Goal: Task Accomplishment & Management: Manage account settings

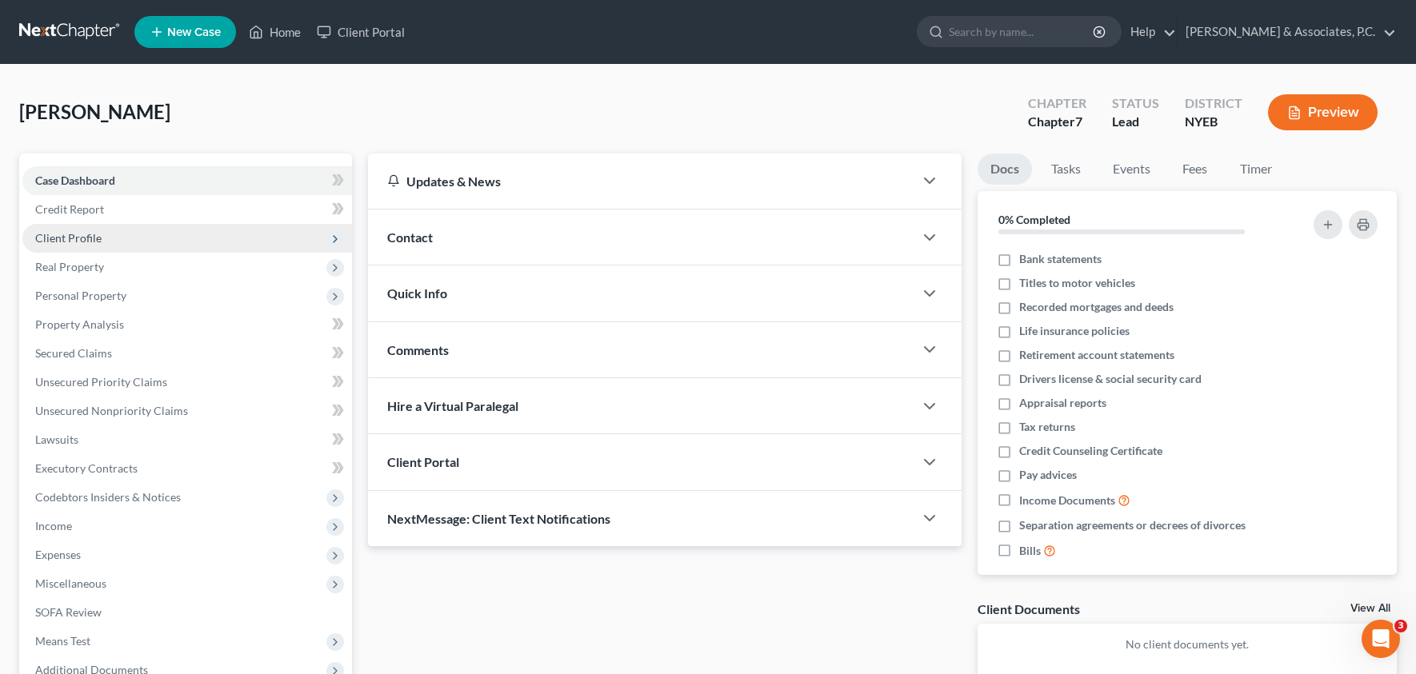
click at [79, 239] on span "Client Profile" at bounding box center [68, 238] width 66 height 14
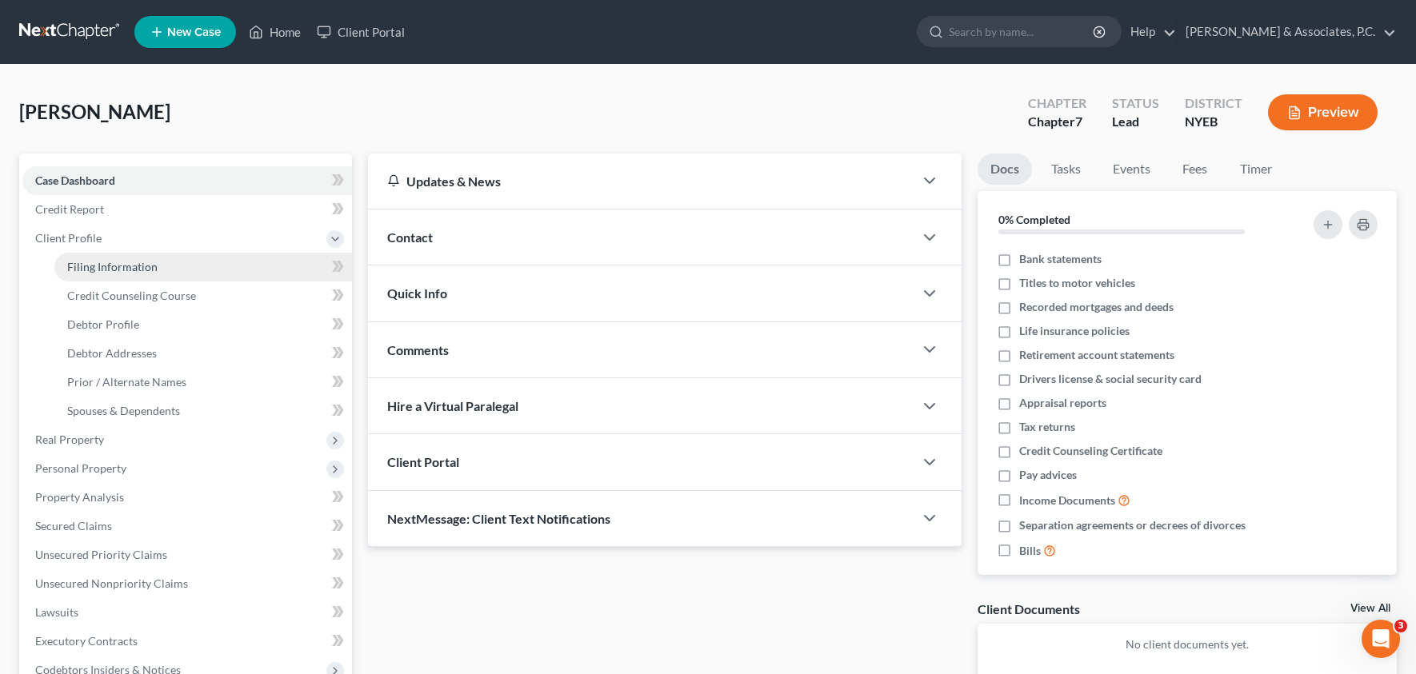
click at [107, 272] on link "Filing Information" at bounding box center [203, 267] width 298 height 29
select select "1"
select select "0"
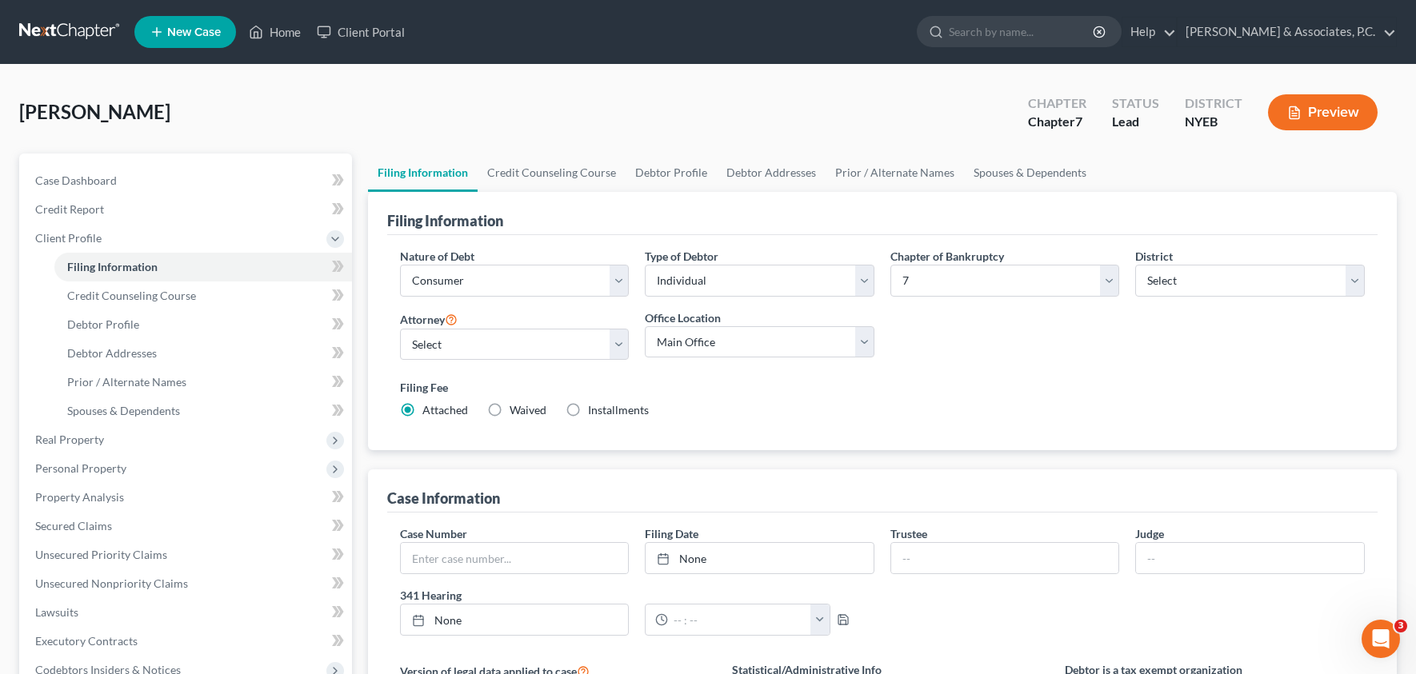
click at [1325, 110] on button "Preview" at bounding box center [1323, 112] width 110 height 36
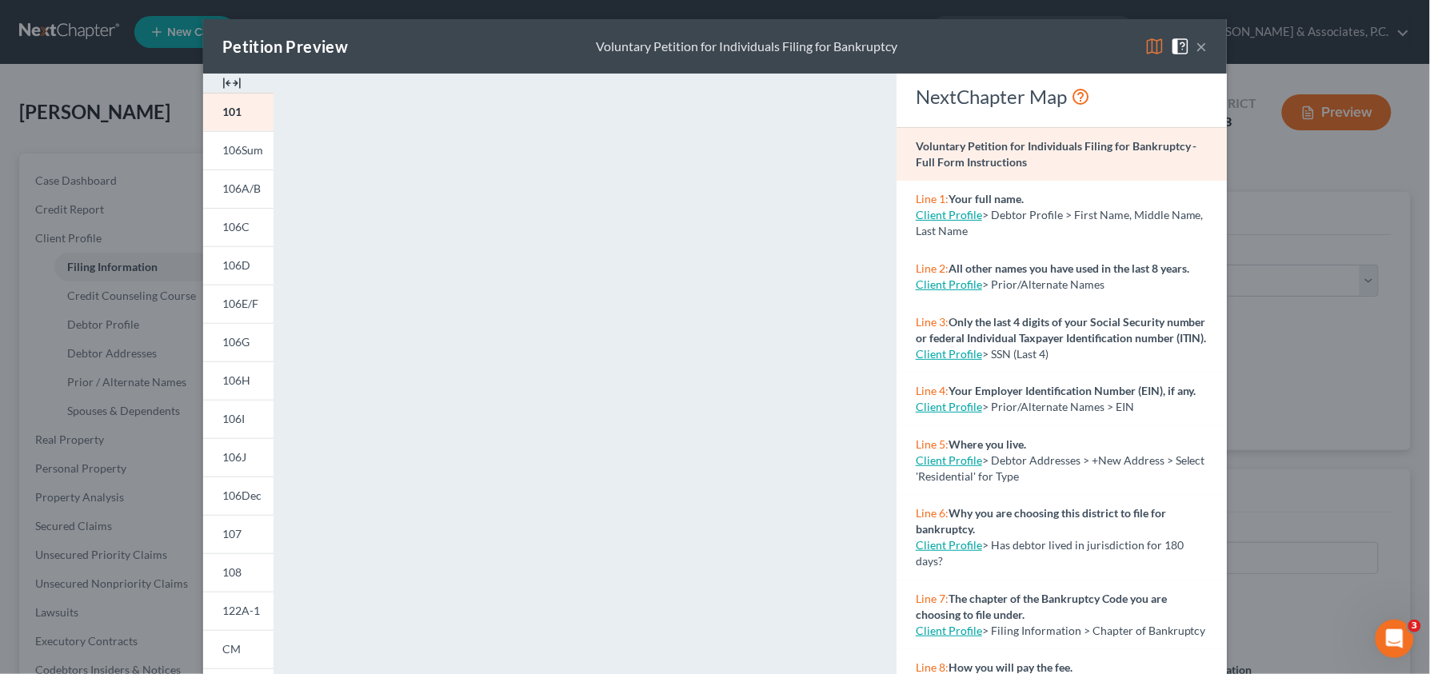
click at [1197, 46] on button "×" at bounding box center [1202, 46] width 11 height 19
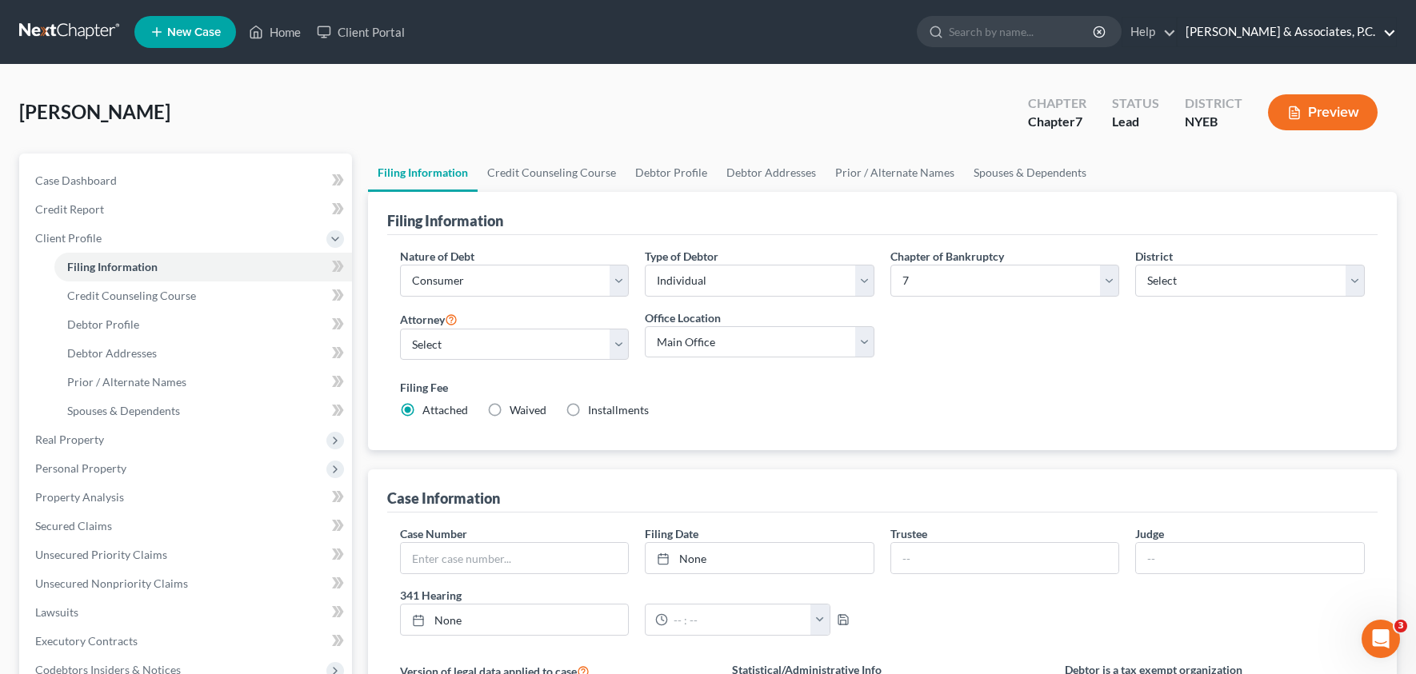
click at [1297, 38] on link "[PERSON_NAME] & Associates, P.C." at bounding box center [1286, 32] width 218 height 29
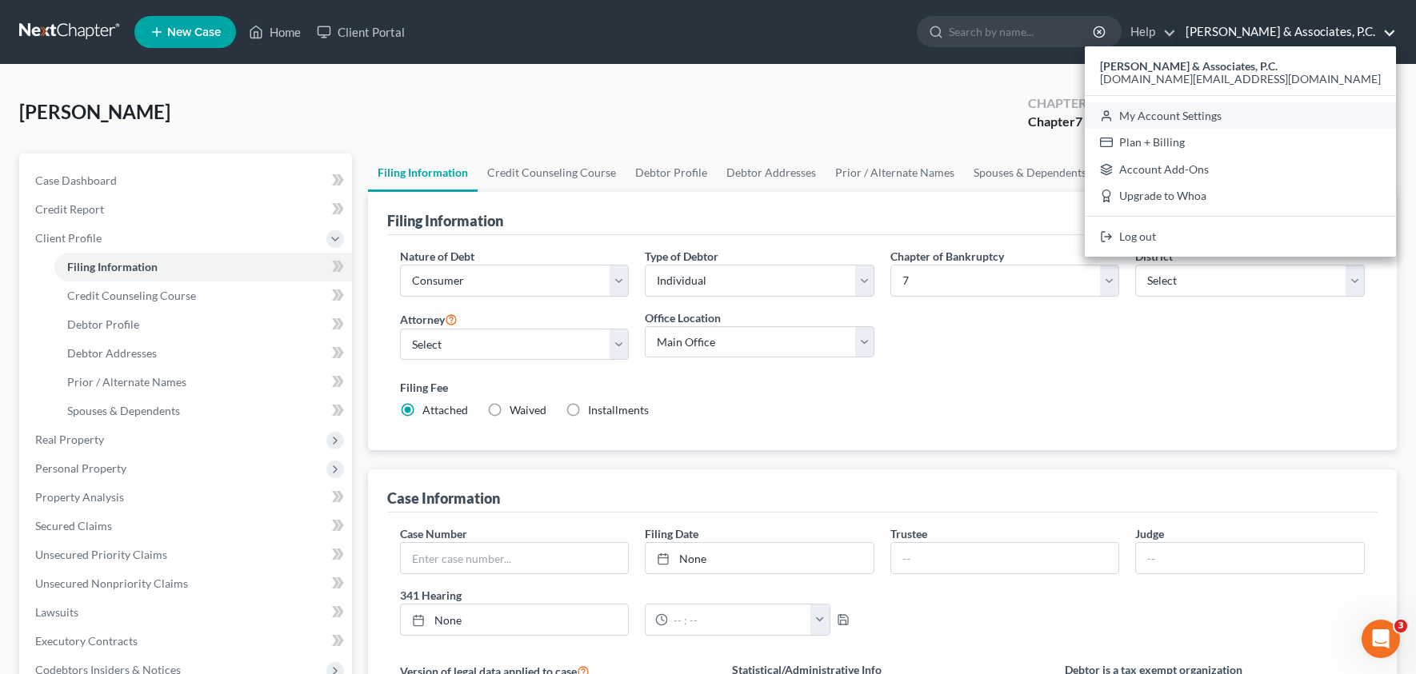
click at [1282, 118] on link "My Account Settings" at bounding box center [1240, 115] width 311 height 27
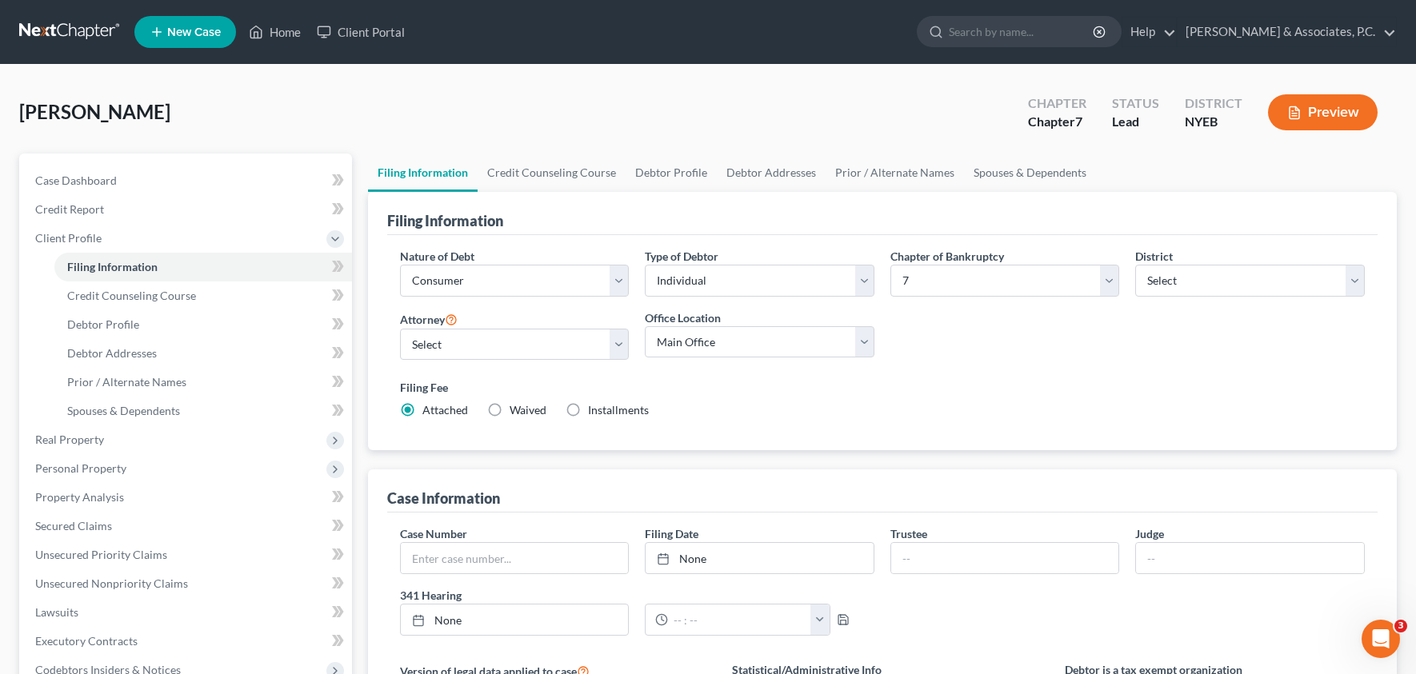
select select "51"
select select "24"
select select "33"
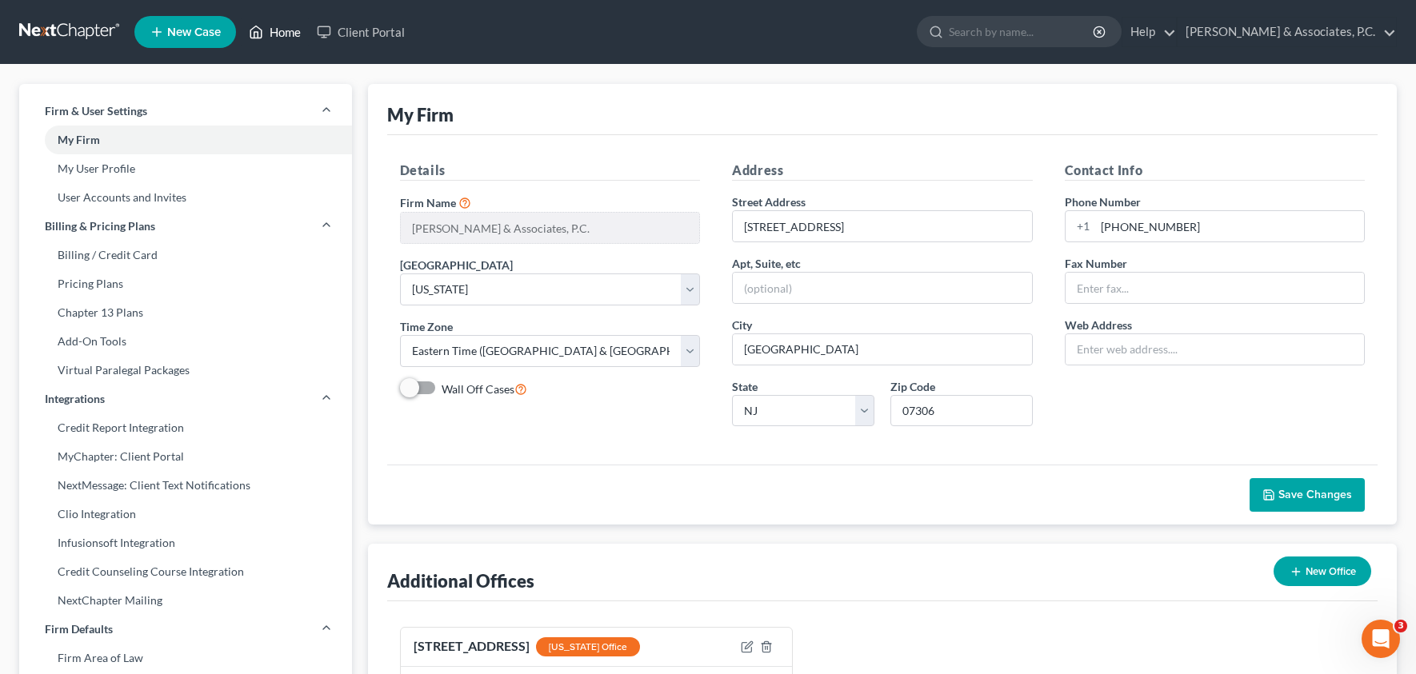
click at [263, 34] on icon at bounding box center [256, 31] width 14 height 19
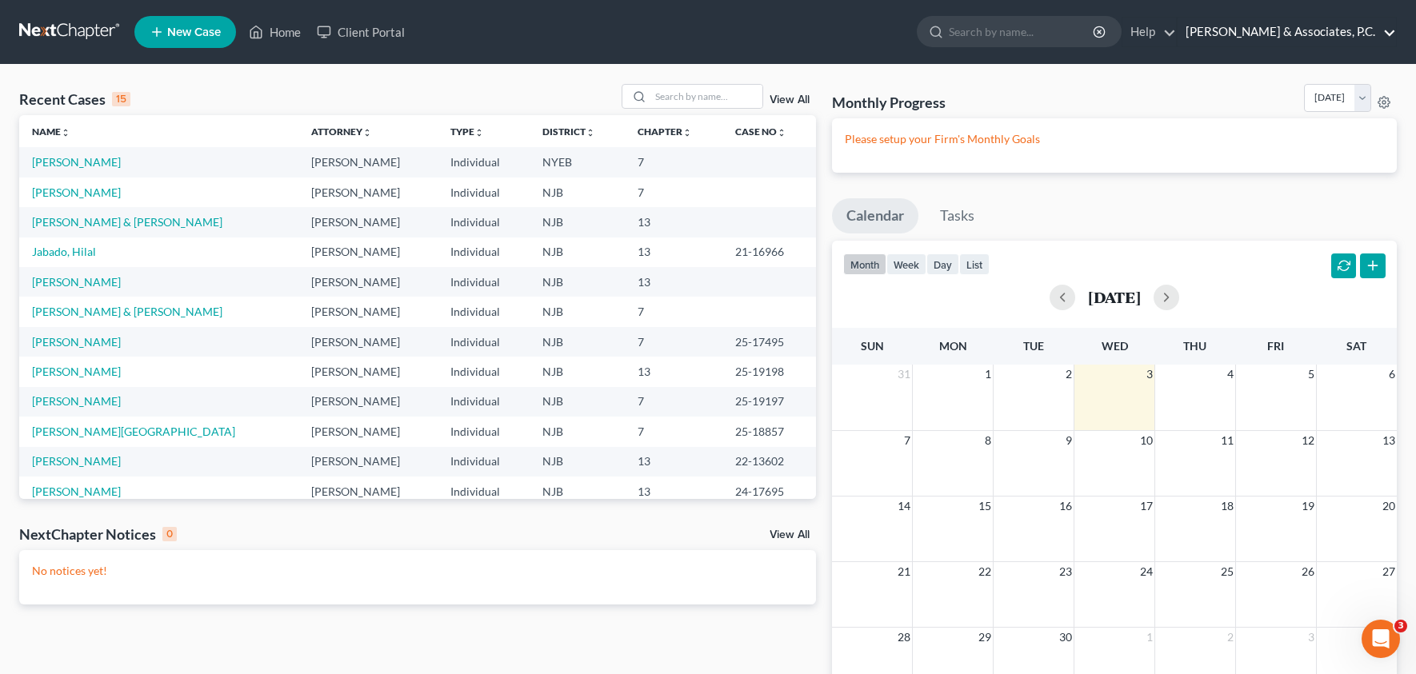
click at [1333, 32] on link "[PERSON_NAME] & Associates, P.C." at bounding box center [1286, 32] width 218 height 29
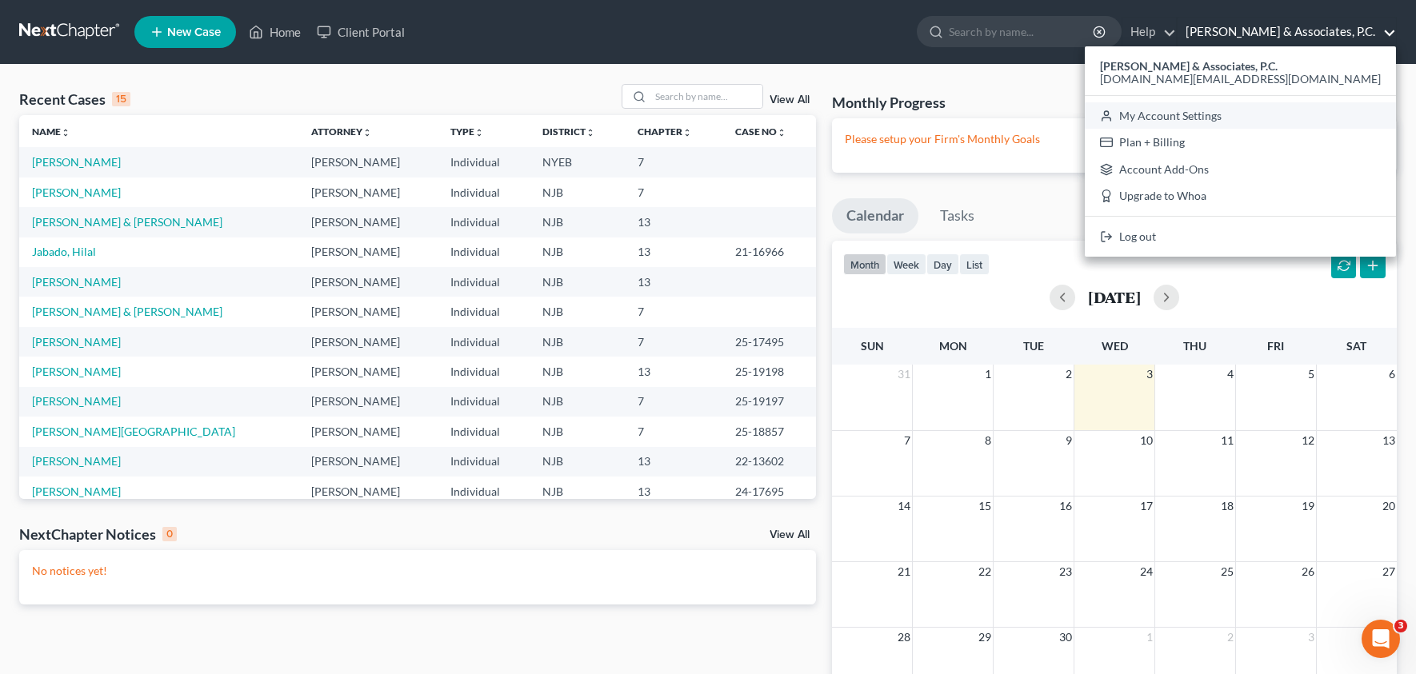
click at [1308, 115] on link "My Account Settings" at bounding box center [1240, 115] width 311 height 27
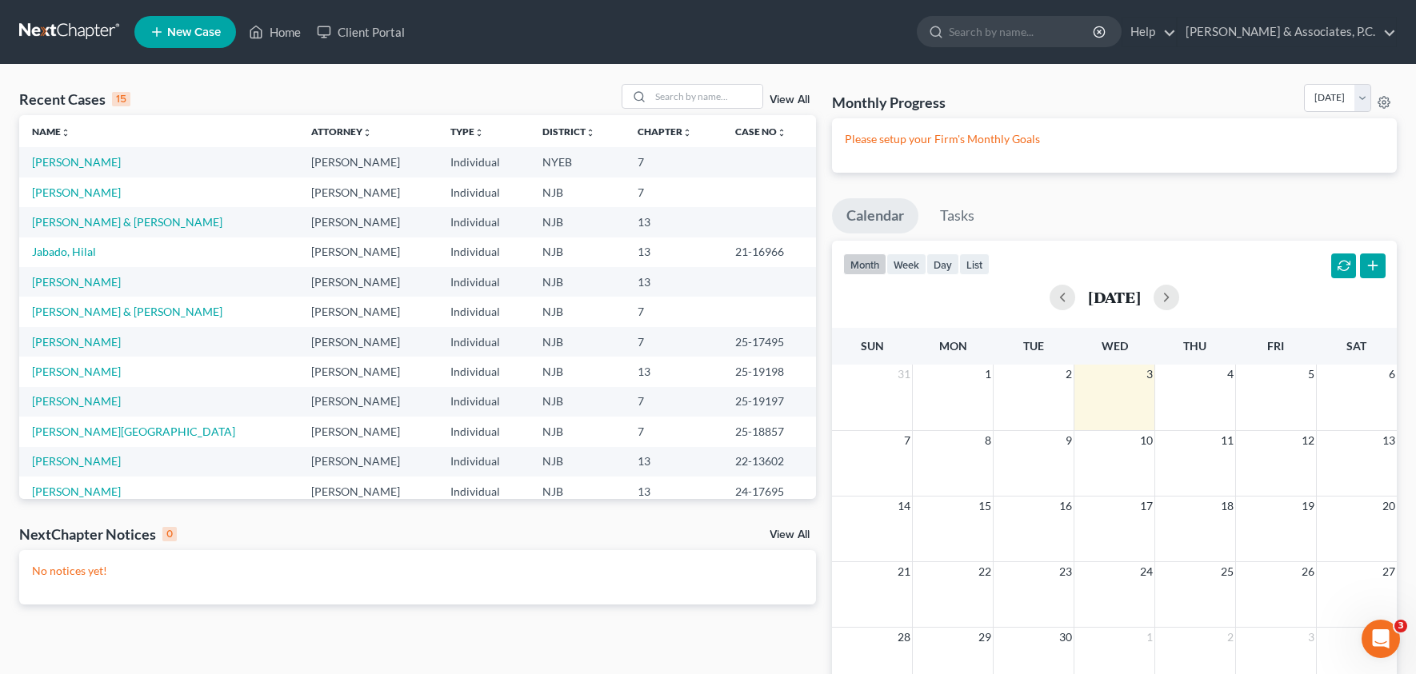
select select "51"
select select "24"
select select "33"
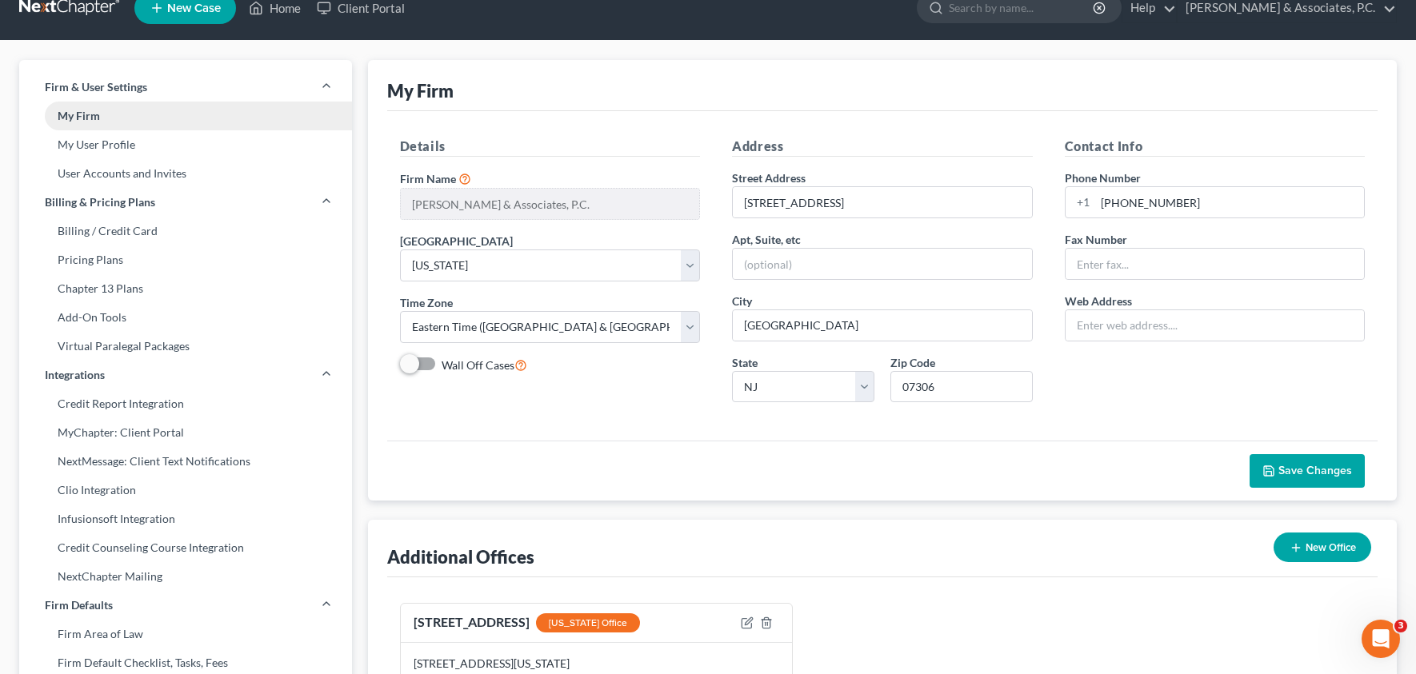
scroll to position [21, 0]
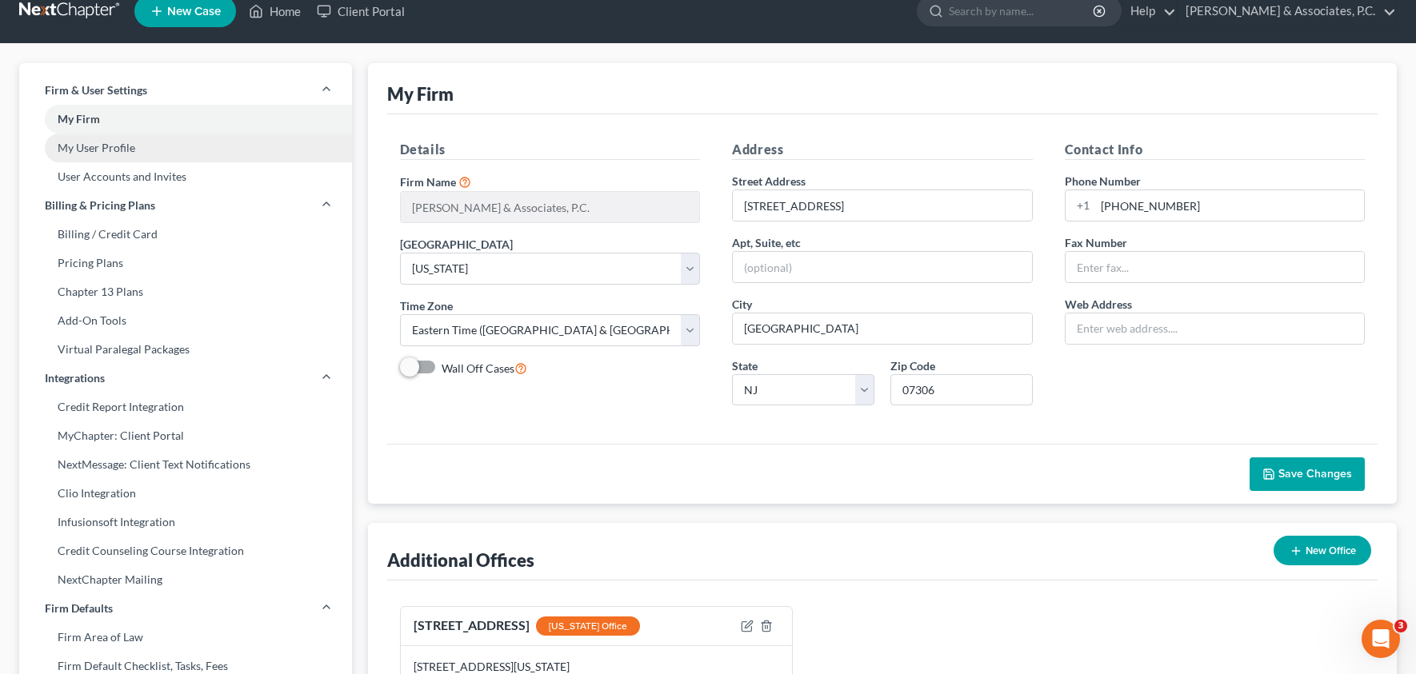
click at [128, 148] on link "My User Profile" at bounding box center [185, 148] width 333 height 29
select select "33"
select select "51"
select select "attorney"
select select "0"
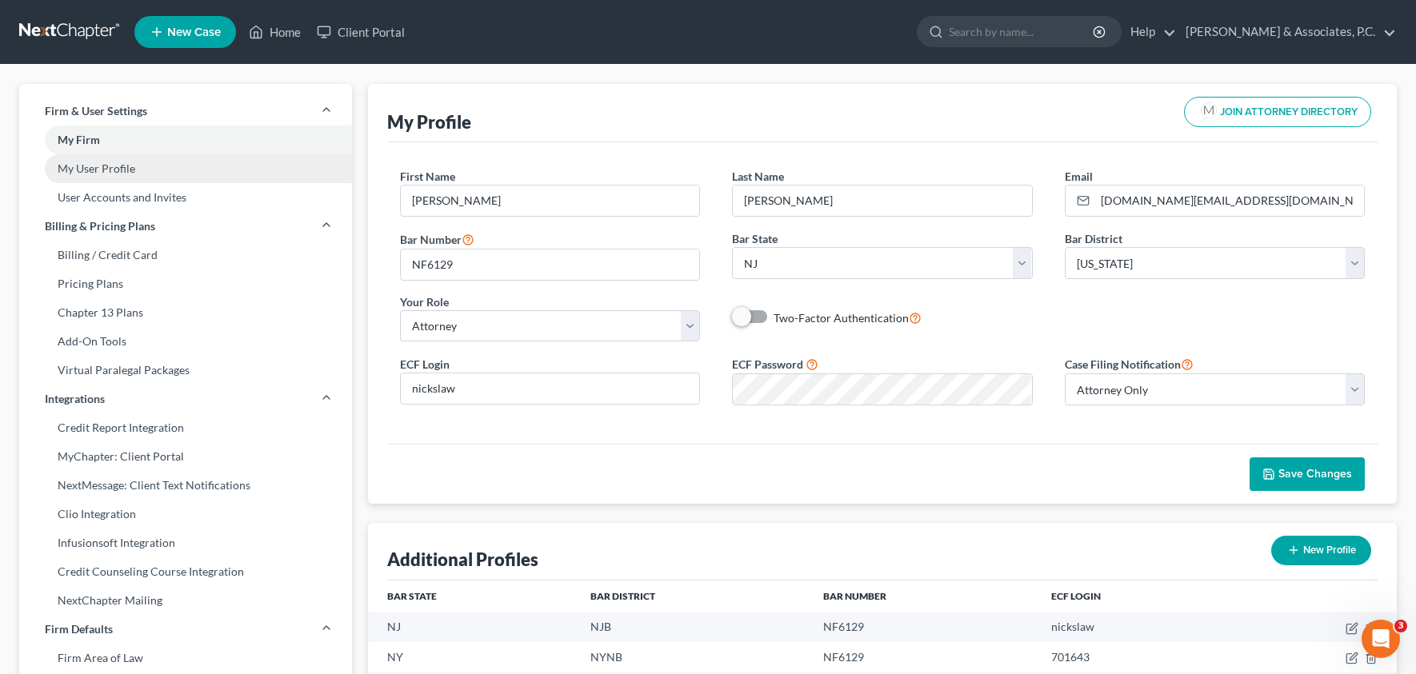
click at [127, 174] on link "My User Profile" at bounding box center [185, 168] width 333 height 29
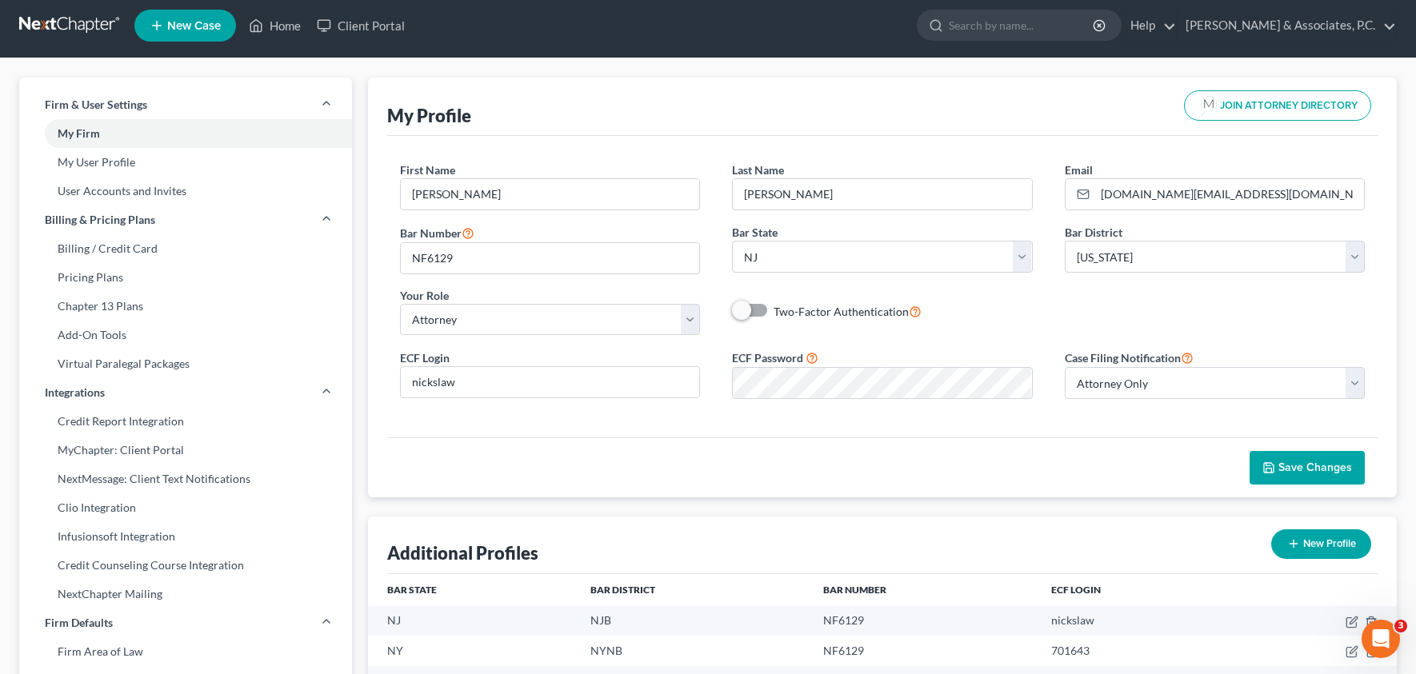
scroll to position [4, 0]
